Goal: Transaction & Acquisition: Obtain resource

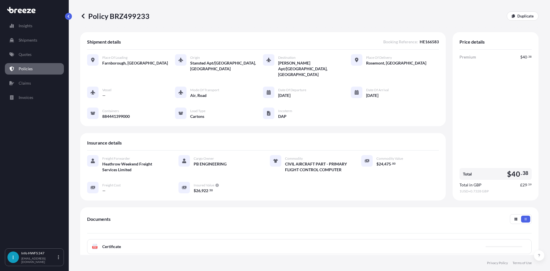
scroll to position [57, 0]
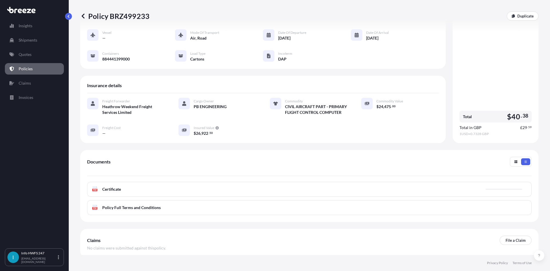
click at [39, 66] on link "Policies" at bounding box center [34, 68] width 59 height 11
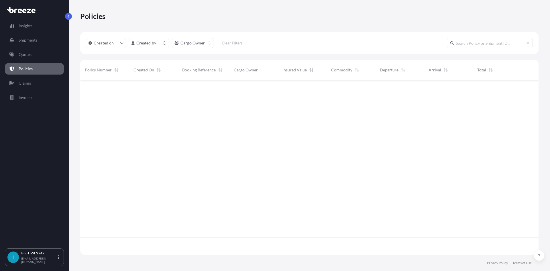
scroll to position [173, 454]
click at [40, 44] on link "Shipments" at bounding box center [34, 39] width 59 height 11
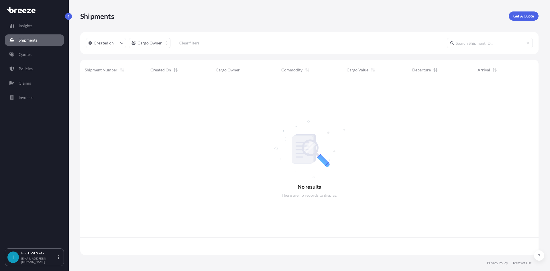
scroll to position [173, 454]
click at [525, 16] on p "Get A Quote" at bounding box center [523, 16] width 21 height 6
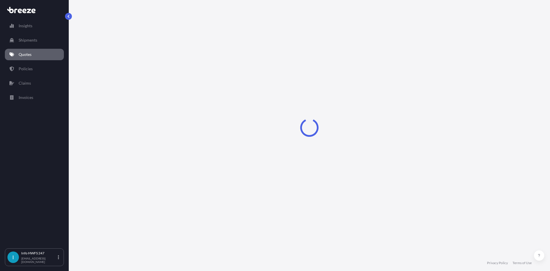
select select "Road"
select select "Air"
select select "1"
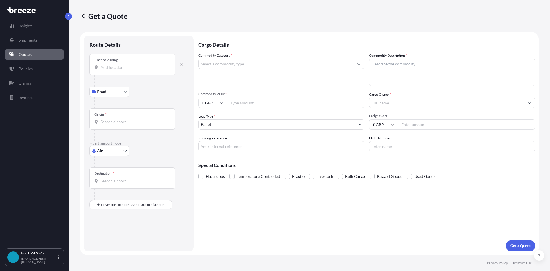
click at [128, 69] on input "Place of loading" at bounding box center [135, 67] width 68 height 6
type input "Farnborough GU14 6XA, [GEOGRAPHIC_DATA]"
click at [120, 123] on input "Origin *" at bounding box center [135, 124] width 68 height 6
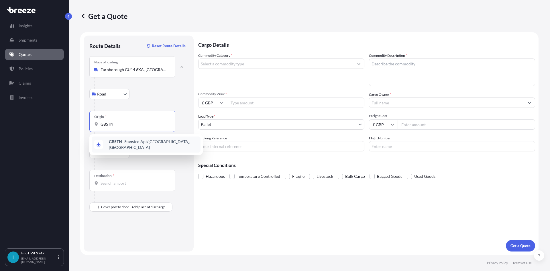
click at [140, 147] on div "GBSTN - Stansted Apt/[GEOGRAPHIC_DATA], [GEOGRAPHIC_DATA]" at bounding box center [146, 144] width 109 height 16
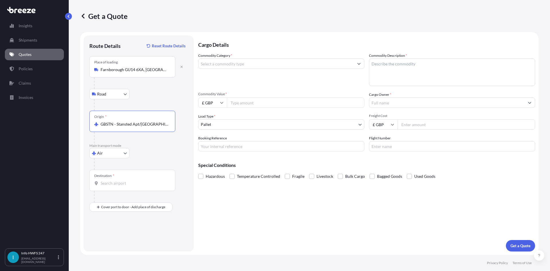
type input "GBSTN - Stansted Apt/[GEOGRAPHIC_DATA], [GEOGRAPHIC_DATA]"
click at [129, 178] on div "Destination *" at bounding box center [132, 180] width 86 height 21
click at [129, 180] on input "Destination *" at bounding box center [135, 183] width 68 height 6
click at [129, 179] on div "Destination * USORD" at bounding box center [132, 180] width 86 height 21
click at [129, 180] on input "USORD" at bounding box center [135, 183] width 68 height 6
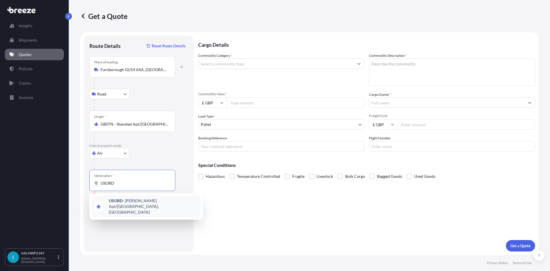
click at [125, 204] on span "USORD - [PERSON_NAME] Apt/[GEOGRAPHIC_DATA], [GEOGRAPHIC_DATA]" at bounding box center [153, 206] width 89 height 17
type input "USORD - [PERSON_NAME] Apt/[GEOGRAPHIC_DATA], [GEOGRAPHIC_DATA]"
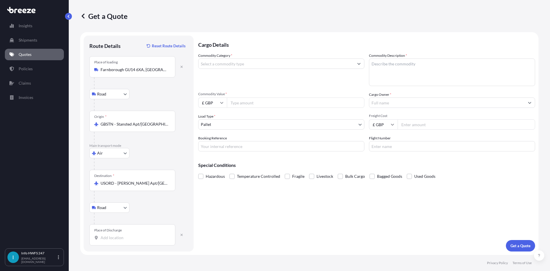
click at [123, 235] on input "Place of Discharge" at bounding box center [135, 238] width 68 height 6
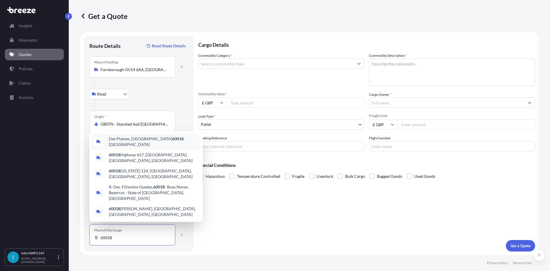
click at [120, 147] on span "Des Plaines, IL 60018 , [GEOGRAPHIC_DATA]" at bounding box center [153, 141] width 89 height 11
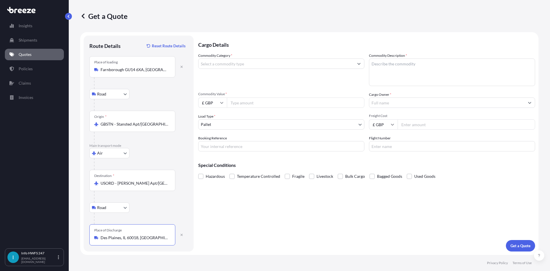
type input "Des Plaines, IL 60018, [GEOGRAPHIC_DATA]"
click at [248, 63] on input "Commodity Category *" at bounding box center [275, 63] width 155 height 10
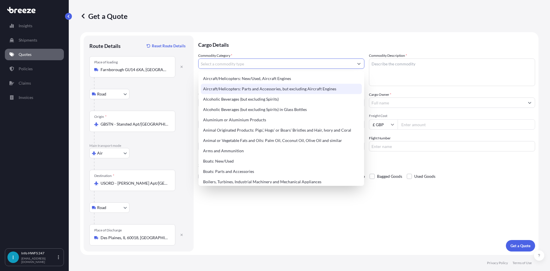
click at [264, 89] on div "Aircraft/Helicopters: Parts and Accessories, but excluding Aircraft Engines" at bounding box center [281, 89] width 161 height 10
type input "Aircraft/Helicopters: Parts and Accessories, but excluding Aircraft Engines"
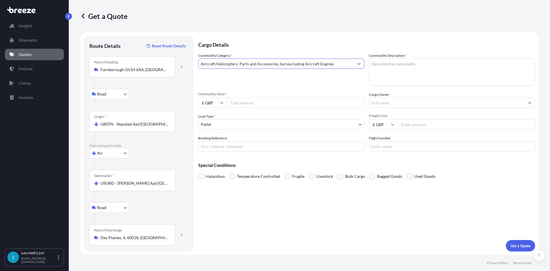
click at [384, 70] on textarea "Commodity Description *" at bounding box center [452, 71] width 166 height 27
type textarea "CIVIL AIRCRAFT PART - INLET VALVE"
click at [215, 104] on input "£ GBP" at bounding box center [212, 102] width 29 height 10
drag, startPoint x: 218, startPoint y: 143, endPoint x: 221, endPoint y: 125, distance: 18.3
click at [217, 143] on div "$ USD" at bounding box center [212, 142] width 24 height 11
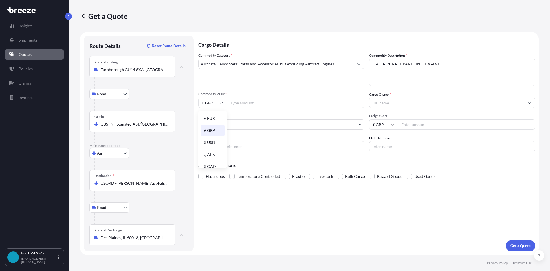
type input "$ USD"
click at [238, 103] on input "Commodity Value *" at bounding box center [295, 102] width 137 height 10
type input "2"
type input "35538"
click at [378, 99] on input "Cargo Owner *" at bounding box center [446, 102] width 155 height 10
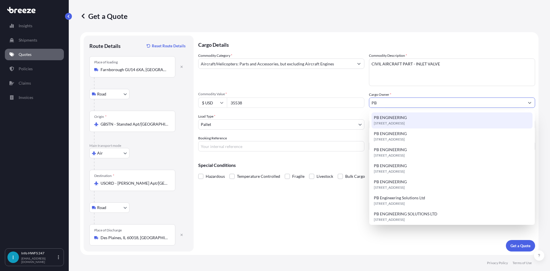
click at [378, 124] on span "[STREET_ADDRESS]" at bounding box center [389, 123] width 31 height 6
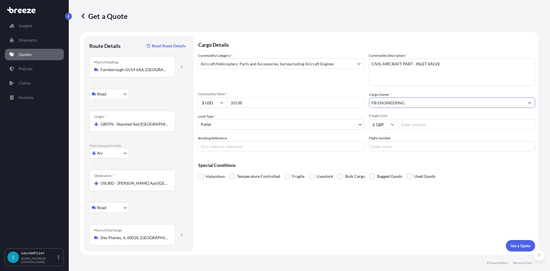
type input "PB ENGINEERING"
click at [291, 126] on body "15 options available. 3 options available. 0 options available. 7 options avail…" at bounding box center [275, 135] width 550 height 271
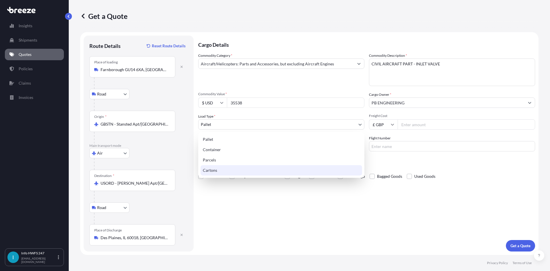
click at [252, 170] on div "Cartons" at bounding box center [281, 170] width 162 height 10
select select "4"
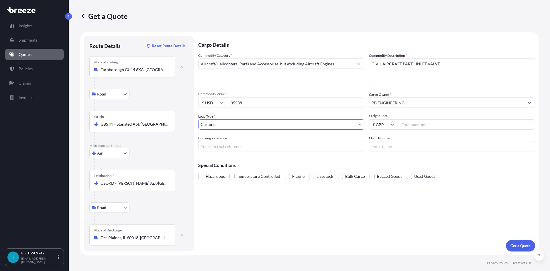
click at [236, 149] on input "Booking Reference" at bounding box center [281, 146] width 166 height 10
type input "HE166596"
click at [522, 241] on button "Get a Quote" at bounding box center [520, 245] width 29 height 11
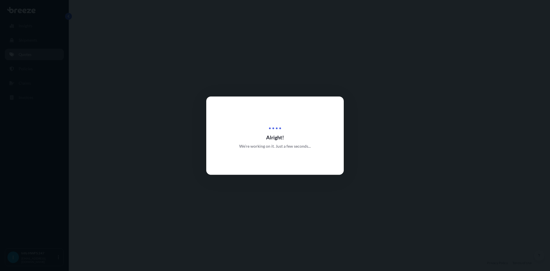
select select "Road"
select select "Air"
select select "Road"
select select "4"
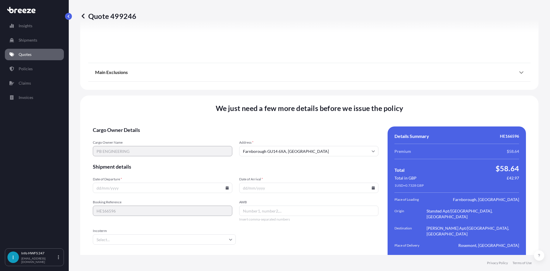
scroll to position [747, 0]
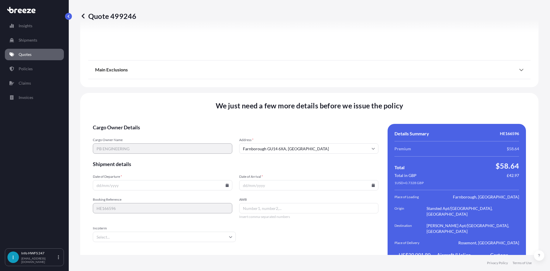
click at [148, 180] on input "Date of Departure *" at bounding box center [162, 185] width 139 height 10
click at [226, 183] on icon at bounding box center [226, 184] width 3 height 3
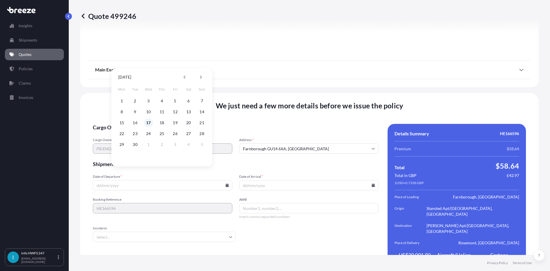
click at [146, 122] on button "17" at bounding box center [148, 122] width 9 height 9
type input "[DATE]"
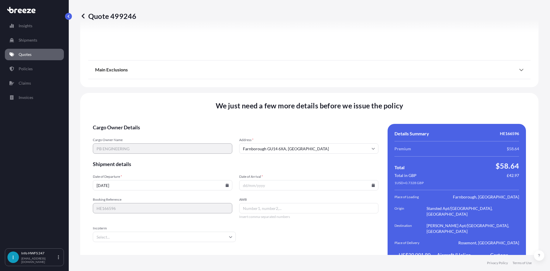
click at [371, 183] on icon at bounding box center [372, 184] width 3 height 3
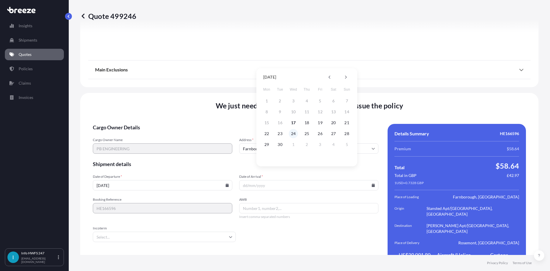
click at [292, 133] on button "24" at bounding box center [293, 133] width 9 height 9
type input "[DATE]"
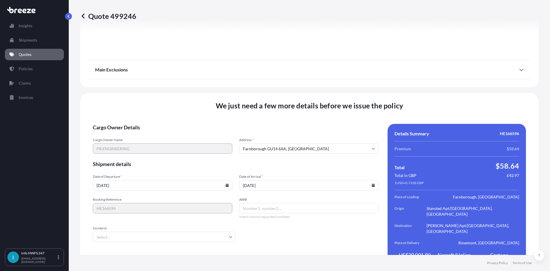
drag, startPoint x: 267, startPoint y: 194, endPoint x: 265, endPoint y: 201, distance: 7.8
click at [267, 203] on input "AWB" at bounding box center [308, 208] width 139 height 10
paste input "884443560270"
click at [229, 235] on icon at bounding box center [230, 236] width 3 height 3
type input "884443560270"
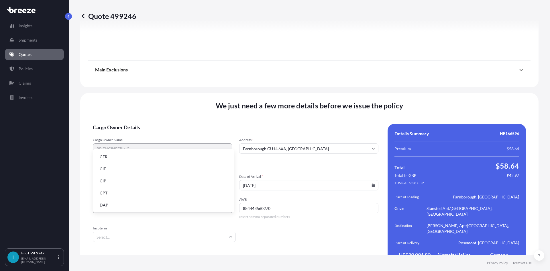
click at [135, 202] on li "DAP" at bounding box center [163, 204] width 137 height 11
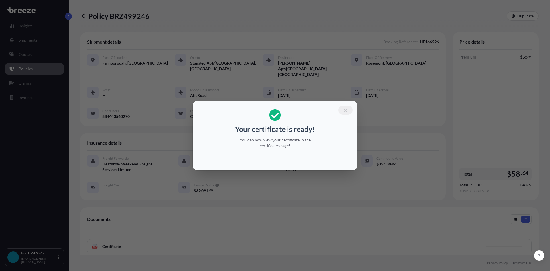
click at [348, 108] on icon "button" at bounding box center [345, 109] width 5 height 5
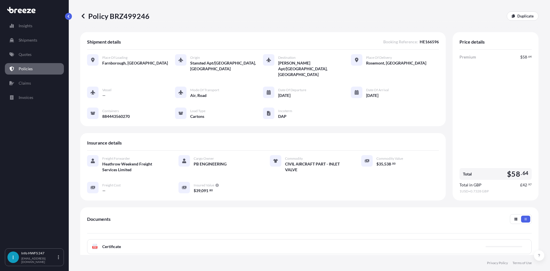
click at [359, 239] on div "PDF Certificate" at bounding box center [309, 246] width 445 height 15
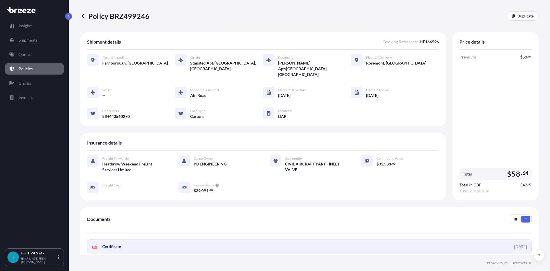
click at [323, 239] on link "PDF Certificate [DATE]" at bounding box center [309, 246] width 445 height 15
